Goal: Participate in discussion

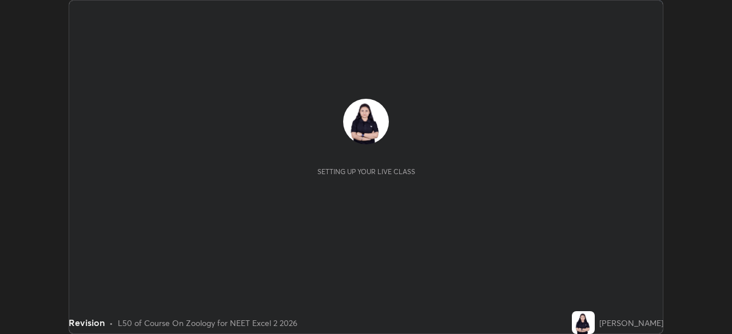
scroll to position [334, 731]
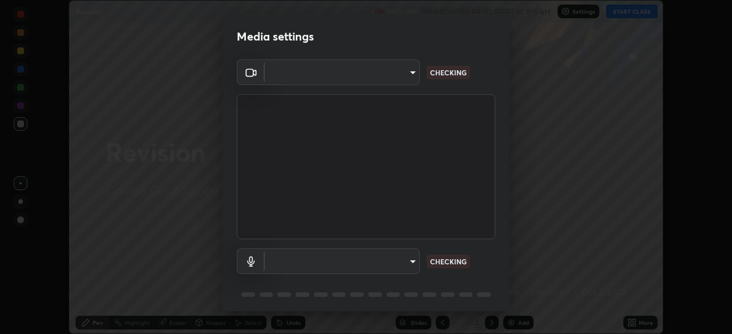
type input "d1f1c87bbf24324781002d6b2ed850fe6875ec3fc25f3d4742ef7ff0a2ef285a"
type input "d1f10dd9dba88dce72239e95fb5d360717a7f6b9e8d8a14426a6a3d98c156cd4"
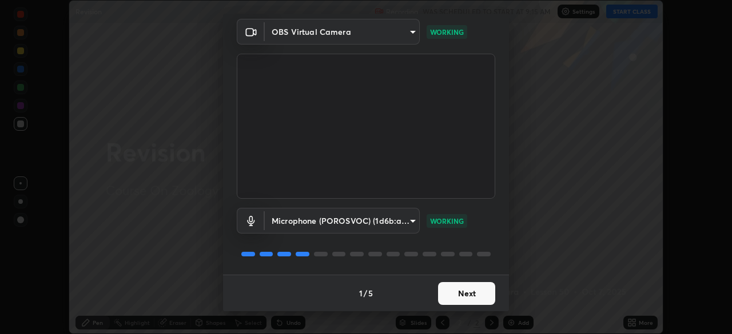
click at [459, 293] on button "Next" at bounding box center [466, 293] width 57 height 23
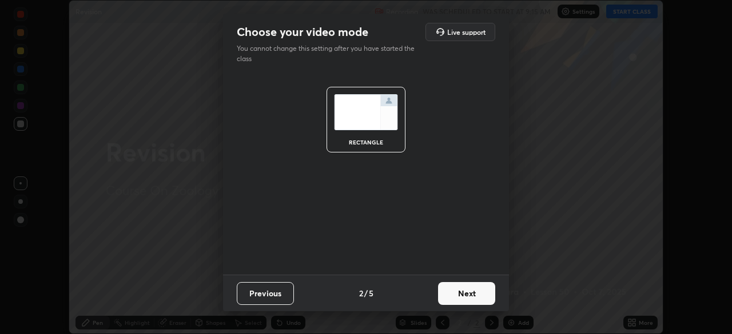
scroll to position [0, 0]
click at [462, 292] on button "Next" at bounding box center [466, 293] width 57 height 23
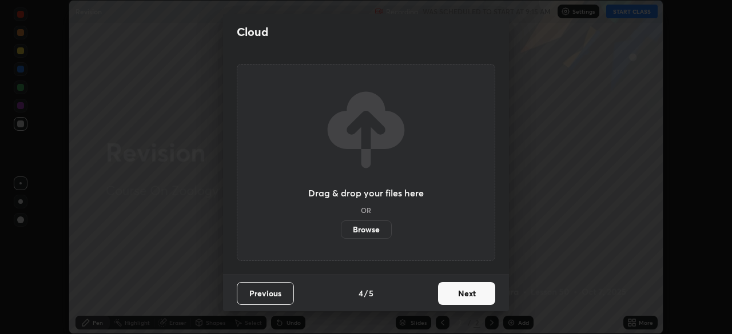
click at [466, 292] on button "Next" at bounding box center [466, 293] width 57 height 23
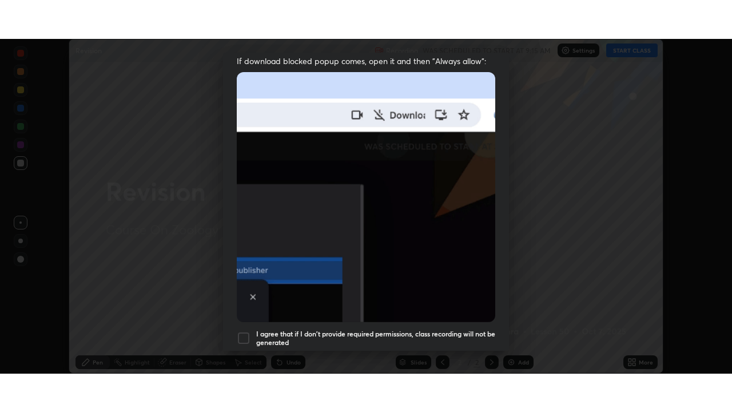
scroll to position [274, 0]
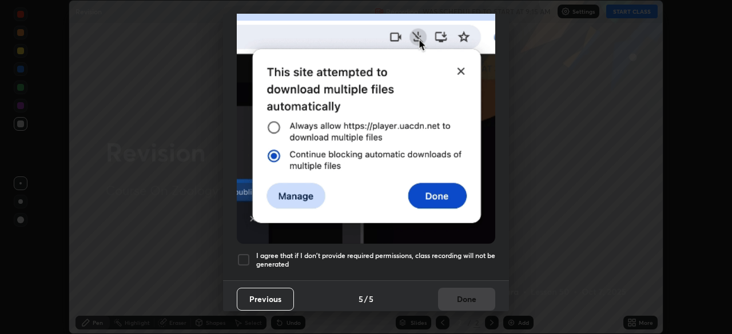
click at [417, 251] on h5 "I agree that if I don't provide required permissions, class recording will not …" at bounding box center [375, 260] width 239 height 18
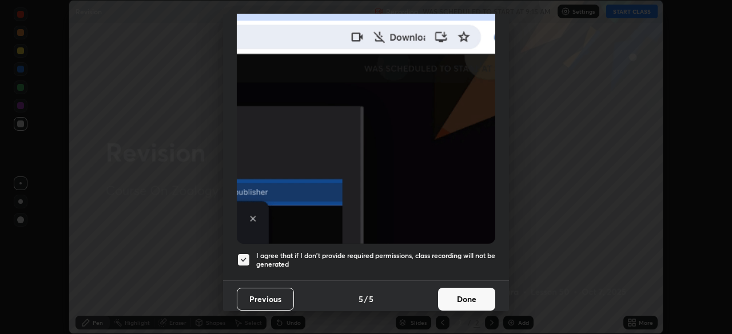
click at [456, 290] on button "Done" at bounding box center [466, 299] width 57 height 23
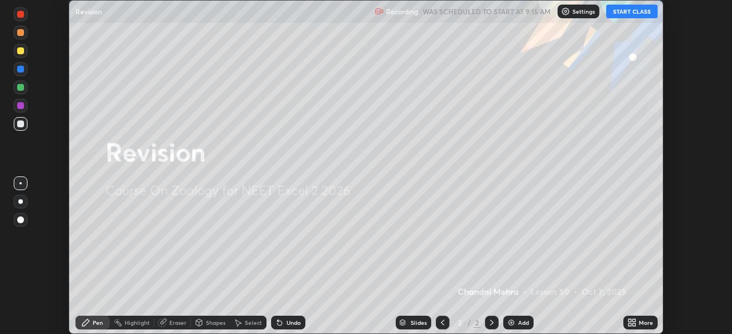
click at [640, 15] on button "START CLASS" at bounding box center [631, 12] width 51 height 14
click at [634, 321] on icon at bounding box center [633, 321] width 3 height 3
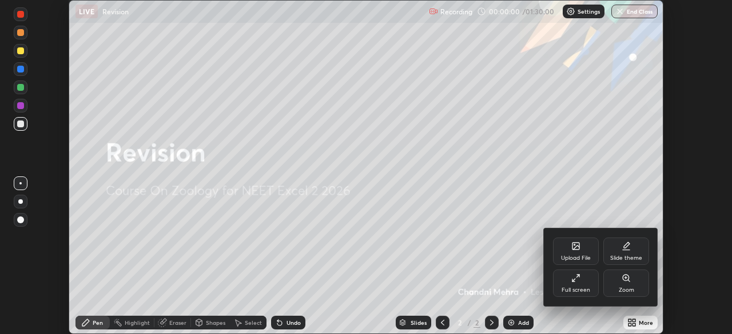
click at [576, 281] on icon at bounding box center [575, 278] width 9 height 9
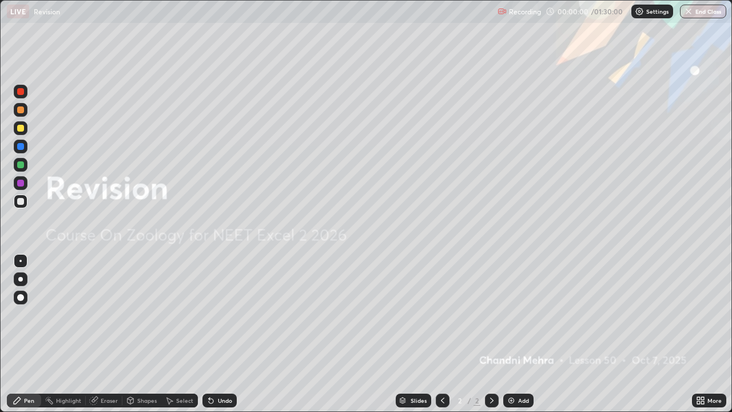
scroll to position [412, 732]
click at [518, 334] on div "Add" at bounding box center [523, 400] width 11 height 6
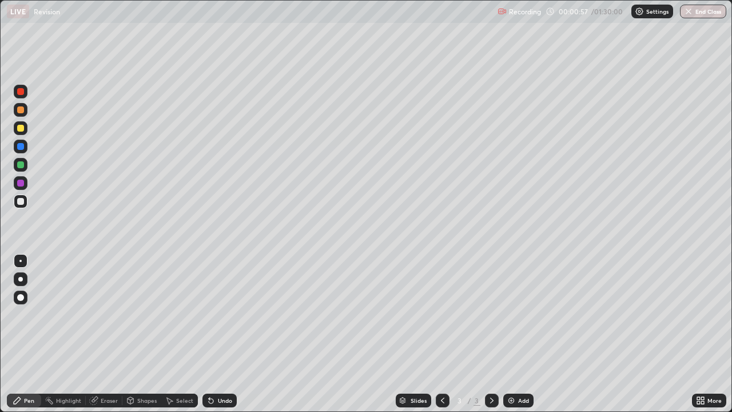
click at [107, 334] on div "Eraser" at bounding box center [109, 400] width 17 height 6
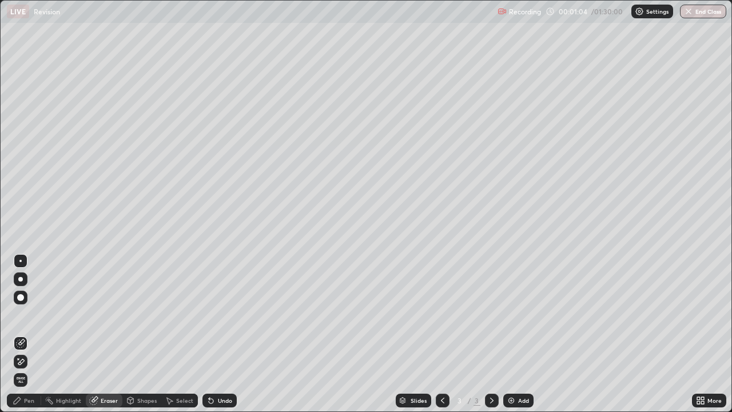
click at [27, 334] on div "Pen" at bounding box center [29, 400] width 10 height 6
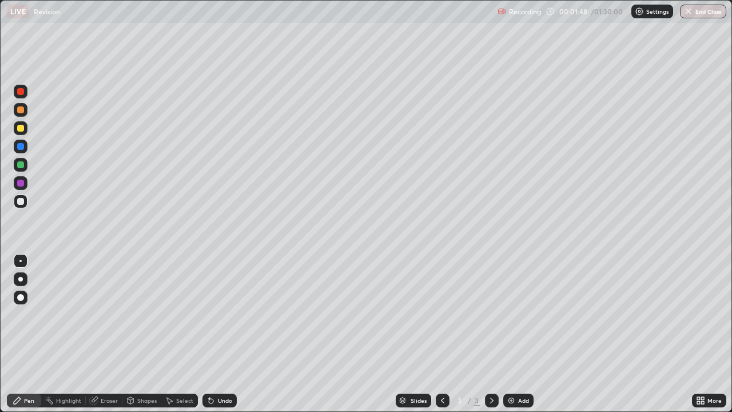
click at [229, 334] on div "Undo" at bounding box center [219, 400] width 34 height 14
click at [179, 334] on div "Select" at bounding box center [184, 400] width 17 height 6
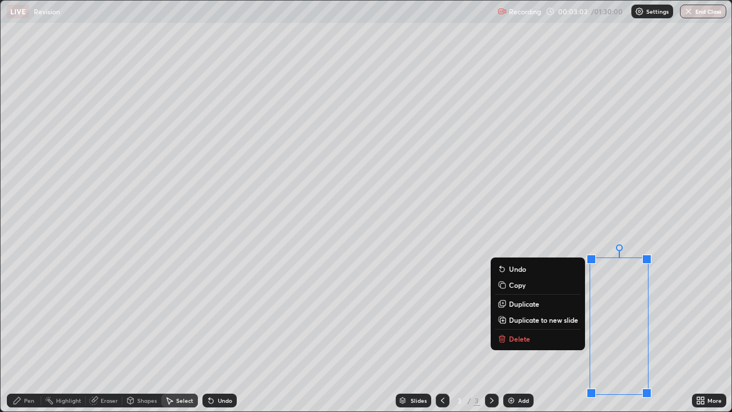
click at [525, 301] on p "Duplicate" at bounding box center [524, 303] width 30 height 9
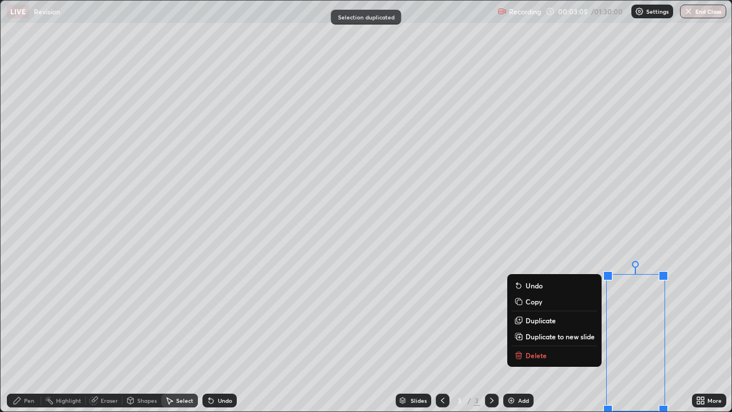
click at [529, 334] on button "Delete" at bounding box center [554, 355] width 85 height 14
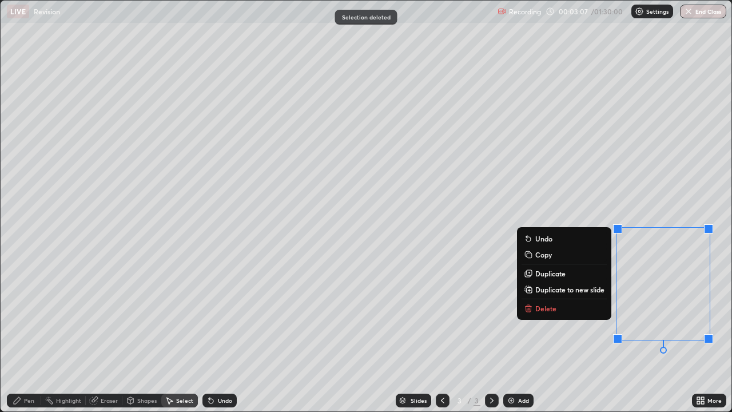
click at [550, 304] on p "Delete" at bounding box center [545, 308] width 21 height 9
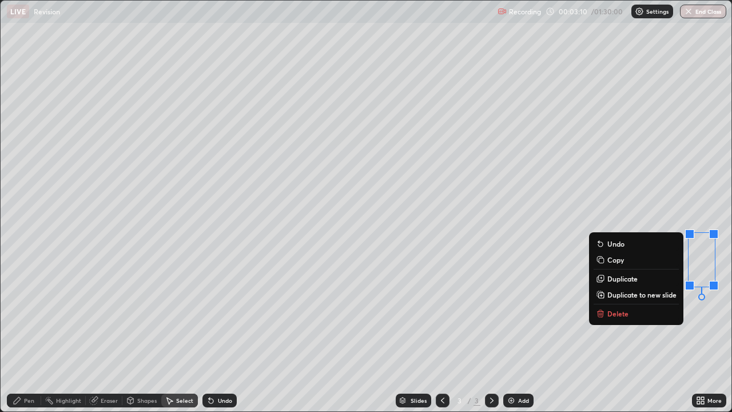
click at [628, 313] on button "Delete" at bounding box center [635, 313] width 85 height 14
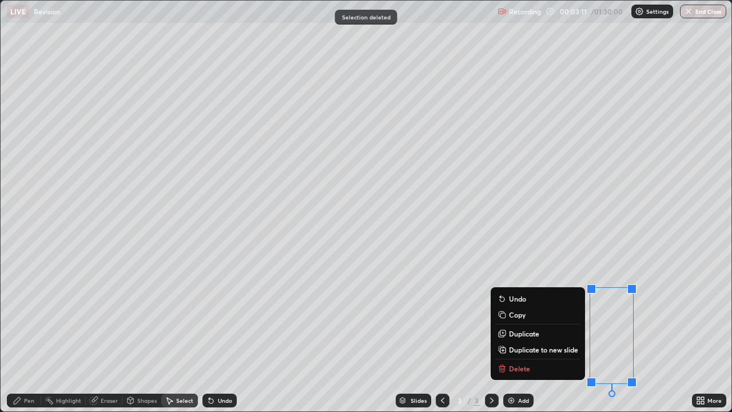
click at [526, 334] on p "Delete" at bounding box center [519, 368] width 21 height 9
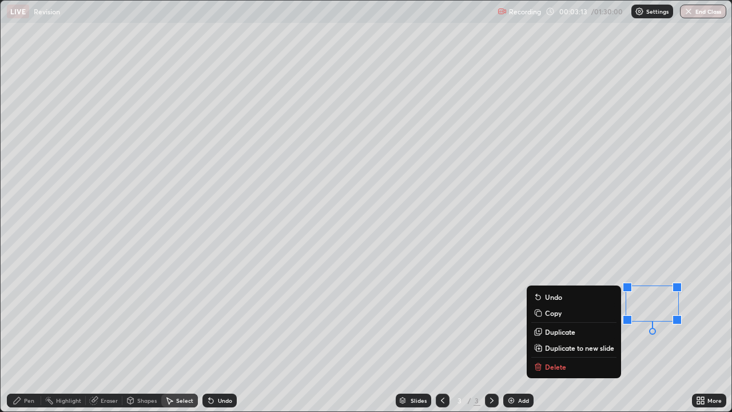
click at [553, 334] on button "Delete" at bounding box center [573, 367] width 85 height 14
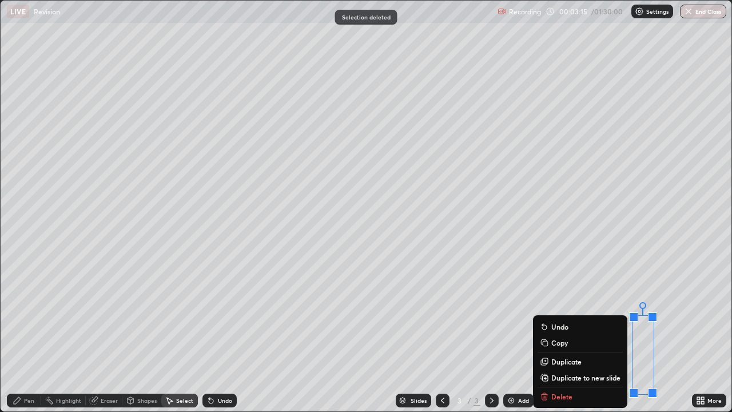
click at [578, 334] on div "Slides 3 / 3 Add" at bounding box center [464, 400] width 455 height 23
click at [586, 334] on div "Slides 3 / 3 Add" at bounding box center [464, 400] width 455 height 23
click at [576, 334] on div "Slides 3 / 3 Add" at bounding box center [464, 400] width 455 height 23
click at [550, 334] on div "Slides 3 / 3 Add" at bounding box center [464, 400] width 455 height 23
click at [555, 334] on div "Slides 3 / 3 Add" at bounding box center [464, 400] width 455 height 23
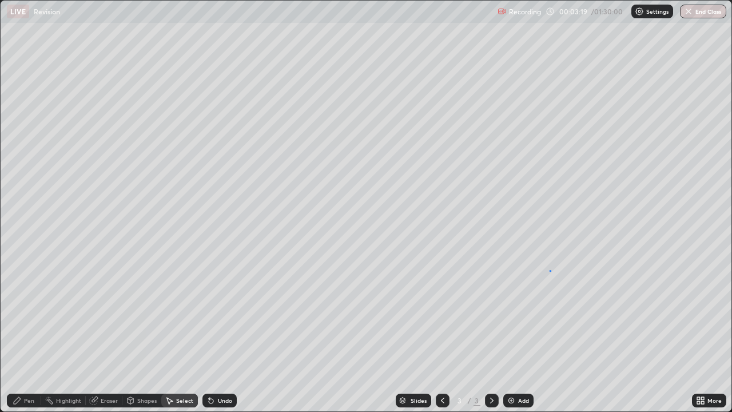
click at [549, 270] on div "0 ° Undo Copy Duplicate Duplicate to new slide Delete" at bounding box center [366, 206] width 730 height 410
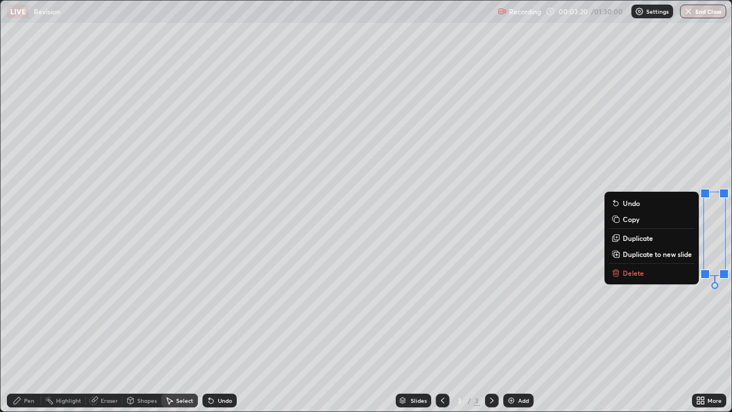
click at [620, 270] on button "Delete" at bounding box center [651, 273] width 85 height 14
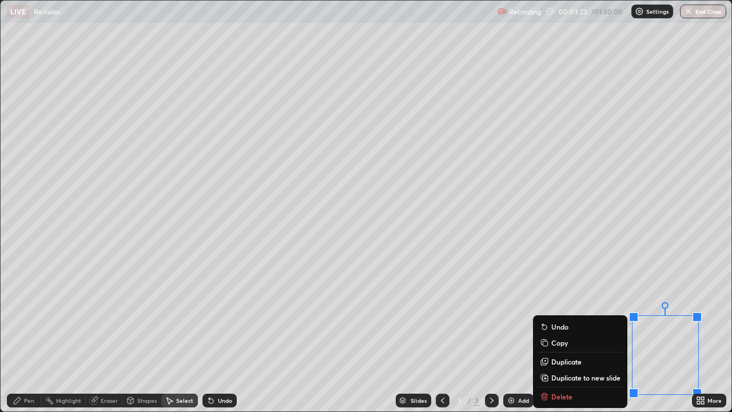
click at [559, 334] on div "Slides 3 / 3 Add" at bounding box center [464, 400] width 455 height 23
click at [561, 334] on div "Slides 3 / 3 Add" at bounding box center [464, 400] width 455 height 23
click at [141, 334] on div "Shapes" at bounding box center [146, 400] width 19 height 6
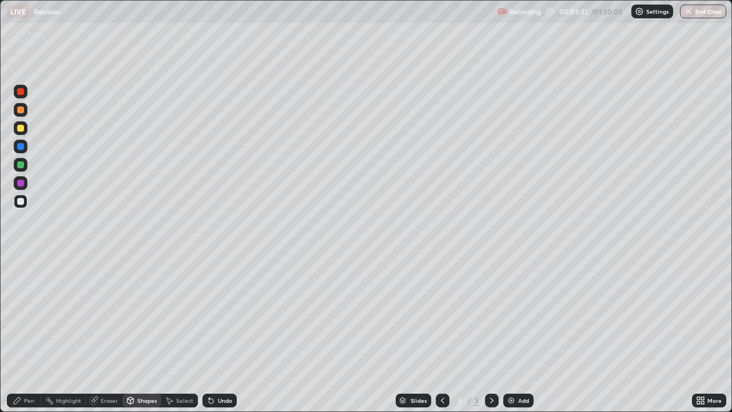
click at [142, 334] on div "Shapes" at bounding box center [146, 400] width 19 height 6
click at [147, 334] on div "Shapes" at bounding box center [146, 400] width 19 height 6
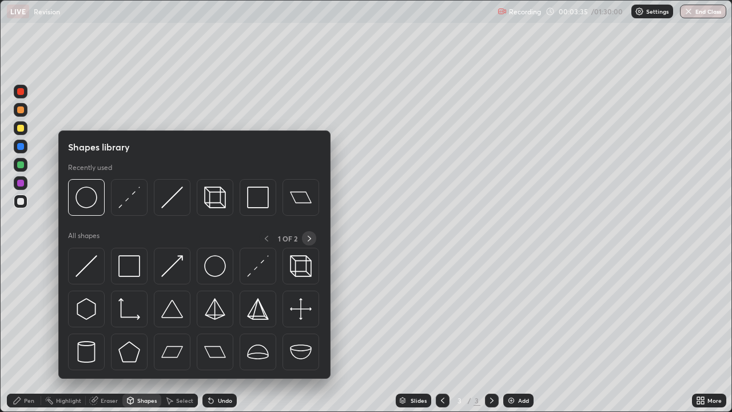
click at [304, 238] on div at bounding box center [309, 238] width 14 height 14
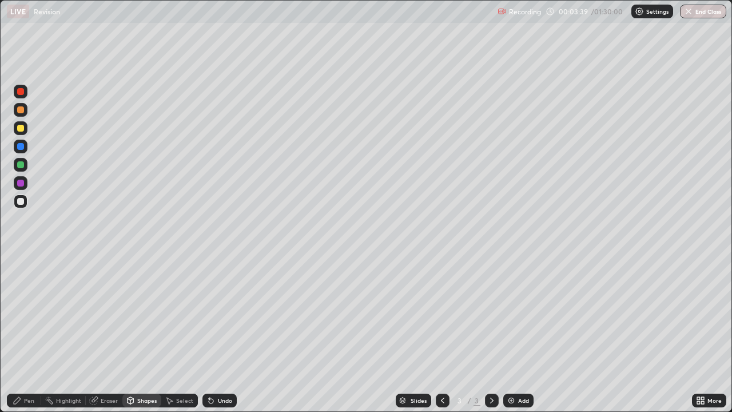
click at [140, 334] on div "Shapes" at bounding box center [141, 400] width 39 height 14
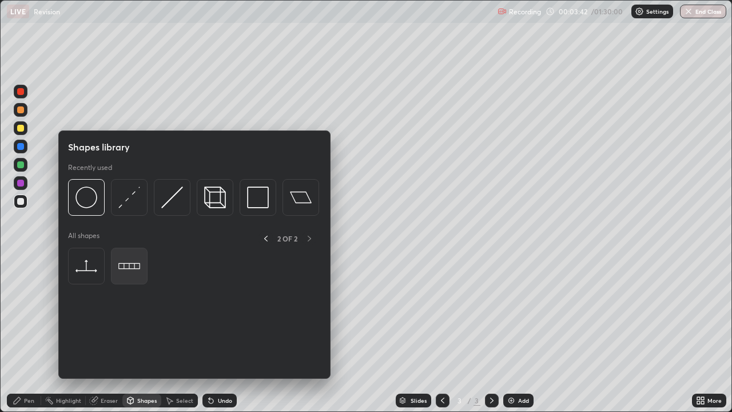
click at [134, 267] on img at bounding box center [129, 266] width 22 height 22
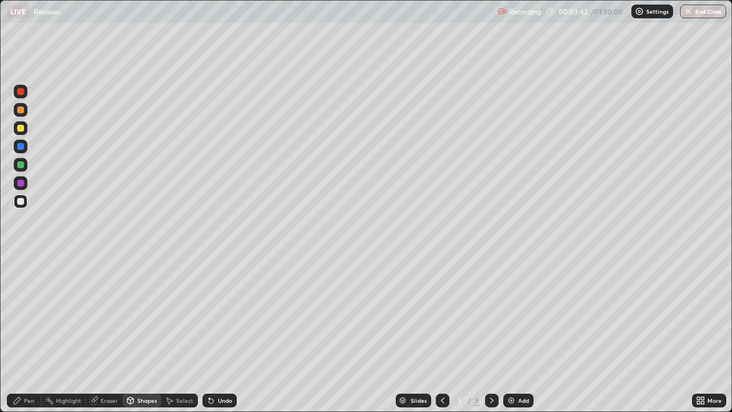
click at [177, 334] on div "Select" at bounding box center [184, 400] width 17 height 6
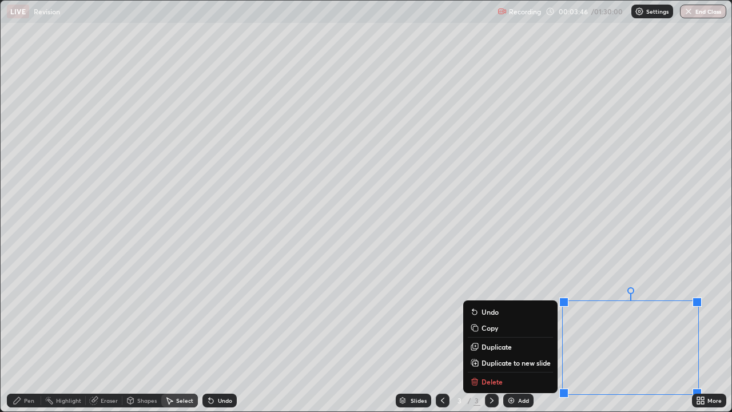
click at [490, 334] on p "Delete" at bounding box center [491, 381] width 21 height 9
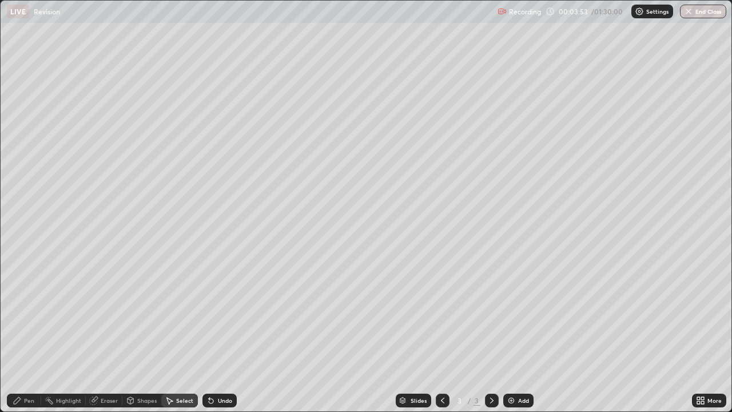
click at [310, 226] on div "0 ° Undo Copy Duplicate Duplicate to new slide Delete" at bounding box center [366, 206] width 730 height 410
click at [22, 334] on div "Pen" at bounding box center [24, 400] width 34 height 14
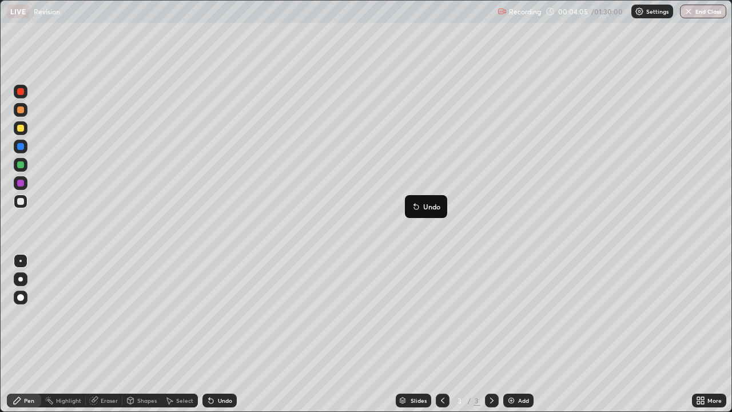
click at [32, 334] on div "Pen" at bounding box center [29, 400] width 10 height 6
click at [26, 334] on div "Pen" at bounding box center [29, 400] width 10 height 6
click at [442, 334] on icon at bounding box center [442, 400] width 9 height 9
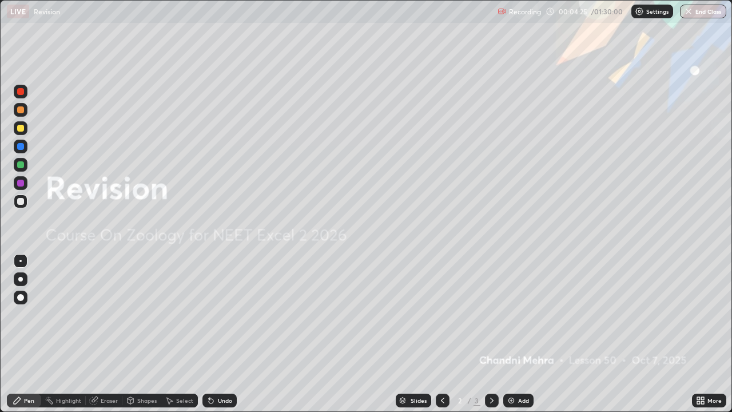
click at [485, 334] on div at bounding box center [492, 400] width 14 height 14
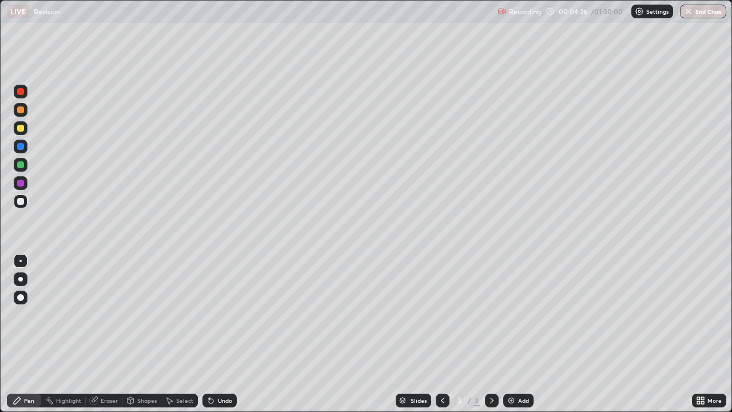
click at [441, 334] on icon at bounding box center [442, 400] width 9 height 9
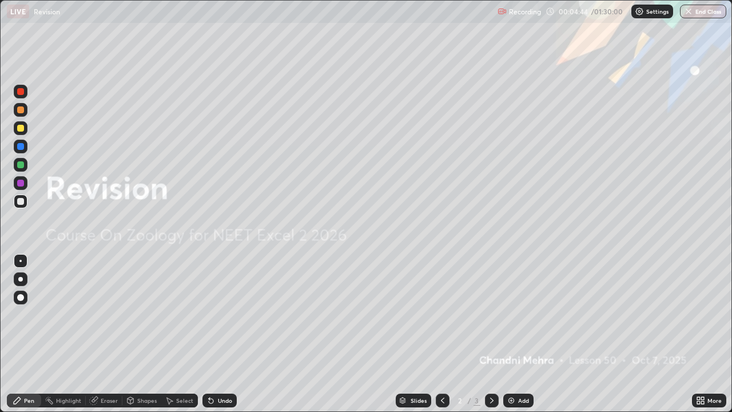
click at [516, 334] on div "Add" at bounding box center [518, 400] width 30 height 14
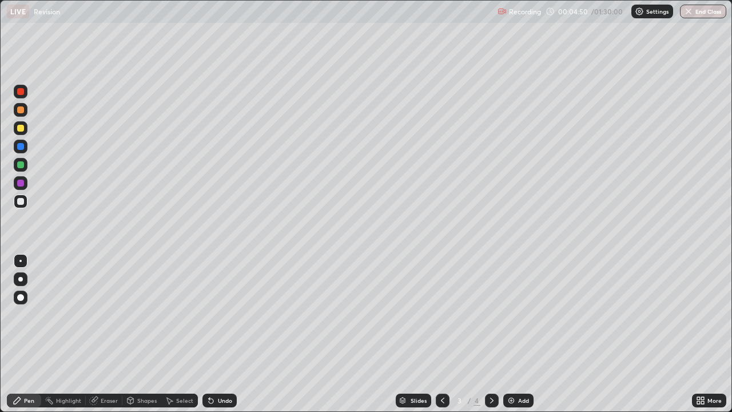
click at [26, 278] on div at bounding box center [21, 279] width 14 height 14
click at [518, 334] on div "Add" at bounding box center [523, 400] width 11 height 6
